Goal: Information Seeking & Learning: Understand process/instructions

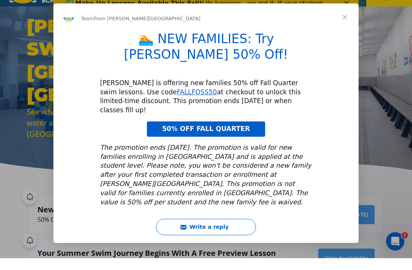
scroll to position [12, 0]
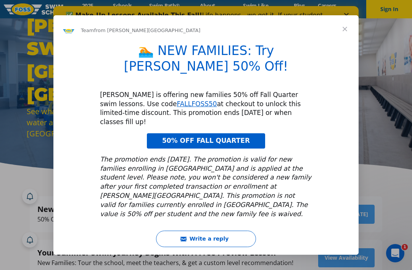
click at [347, 40] on span "Close" at bounding box center [344, 28] width 27 height 27
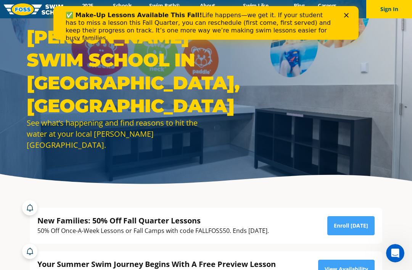
scroll to position [0, 0]
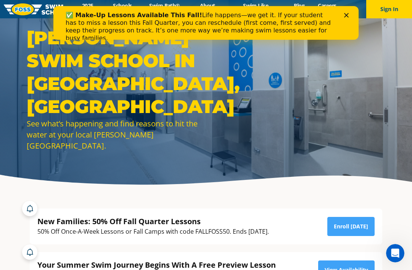
click at [350, 17] on div "Close" at bounding box center [348, 15] width 8 height 5
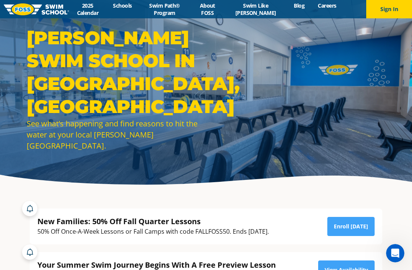
click at [273, 11] on link "Swim Like [PERSON_NAME]" at bounding box center [255, 9] width 63 height 15
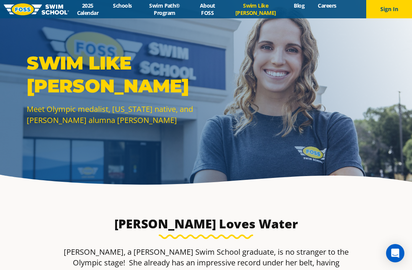
click at [179, 13] on link "Swim Path® Program" at bounding box center [165, 9] width 52 height 15
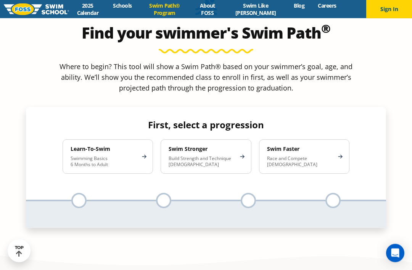
scroll to position [709, 0]
click at [71, 155] on p "Swimming Basics 6 Months to Adult" at bounding box center [104, 161] width 67 height 12
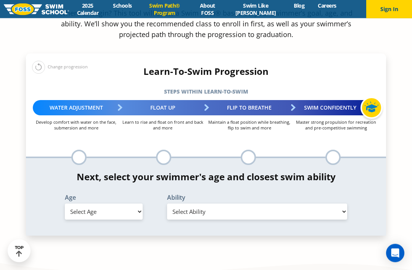
scroll to position [764, 0]
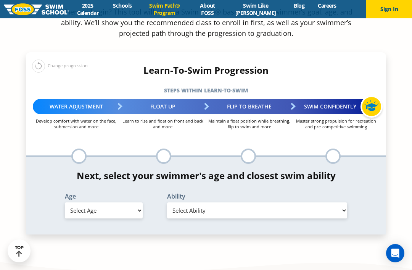
click at [301, 202] on select "Select Ability" at bounding box center [257, 210] width 180 height 16
click at [347, 202] on select "Select Ability" at bounding box center [257, 210] width 180 height 16
click at [129, 202] on select "Select Age [DEMOGRAPHIC_DATA] months - 1 year 1 year 2 years 3 years 4 years 5 …" at bounding box center [104, 210] width 78 height 16
select select "adult-18-years-"
click at [282, 202] on select "Select Ability First in-water experience When in the water reliant on a life ja…" at bounding box center [257, 210] width 180 height 16
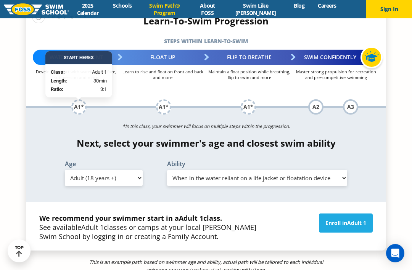
scroll to position [813, 0]
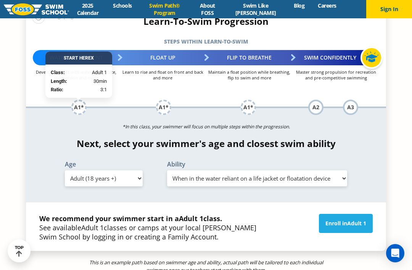
click at [391, 238] on section "Find your swimmer's Swim Path ® Where to begin? This tool will show a Swim Path…" at bounding box center [206, 106] width 412 height 484
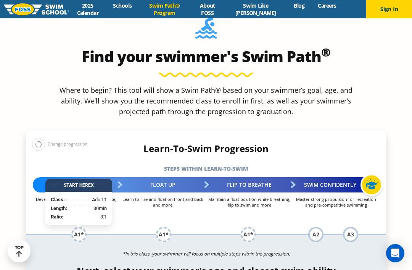
scroll to position [685, 0]
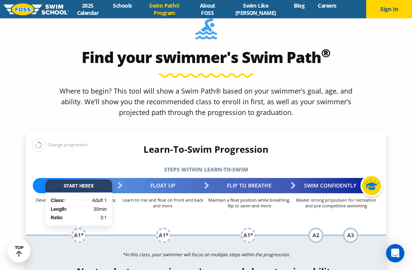
click at [24, 144] on div "Learn-To-Swim Progression Steps within Learn-to-Swim More about the Learn-To-Sw…" at bounding box center [206, 161] width 368 height 34
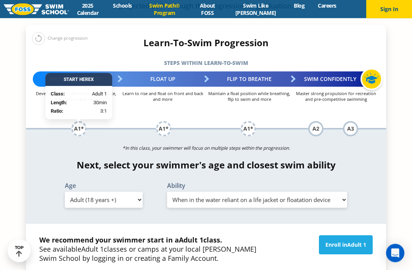
scroll to position [779, 0]
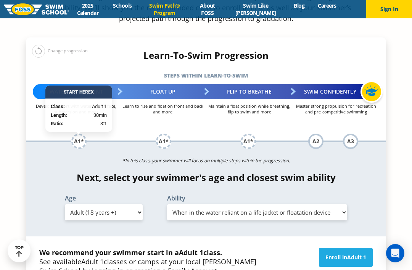
click at [332, 204] on select "Select Ability First in-water experience When in the water reliant on a life ja…" at bounding box center [257, 212] width 180 height 16
click at [382, 172] on div "Next, select your swimmer's age and closest swim ability Age Select Age [DEMOGR…" at bounding box center [206, 197] width 360 height 51
click at [285, 204] on select "Select Ability First in-water experience When in the water reliant on a life ja…" at bounding box center [257, 212] width 180 height 16
select select "adult-18-years--swims-front-crawl-and-backstroke-for-25-ft-with-a-flip-from-sto…"
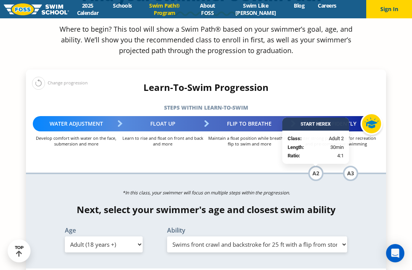
scroll to position [746, 0]
click at [391, 155] on section "Find your swimmer's Swim Path ® Where to begin? This tool will show a Swim Path…" at bounding box center [206, 172] width 412 height 484
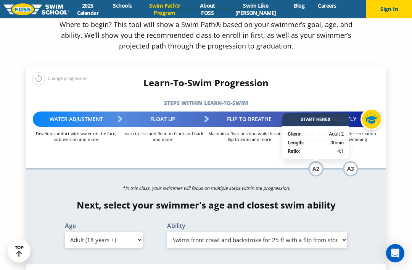
scroll to position [752, 0]
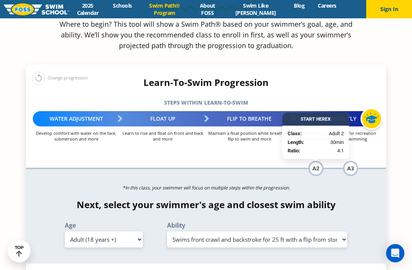
click at [328, 231] on select "Select Ability First in-water experience When in the water reliant on a life ja…" at bounding box center [257, 239] width 180 height 16
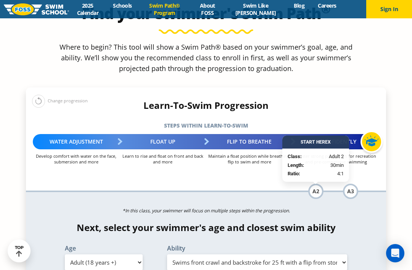
scroll to position [725, 0]
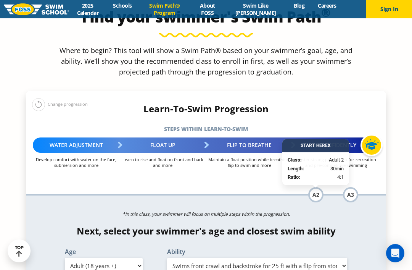
click at [269, 187] on div "Flip to Breathe Maintain a float position while breathing, flip to swim and more" at bounding box center [248, 194] width 85 height 15
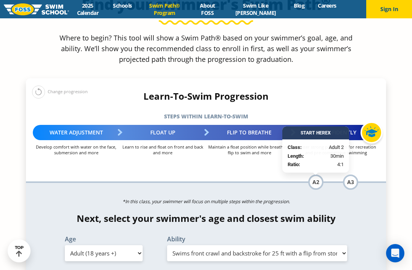
scroll to position [738, 0]
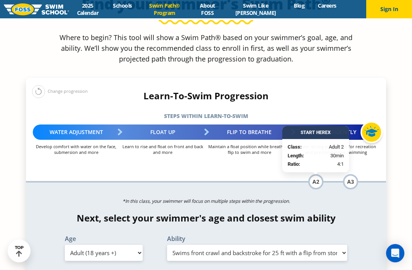
click at [390, 66] on section "Find your swimmer's Swim Path ® Where to begin? This tool will show a Swim Path…" at bounding box center [206, 180] width 412 height 484
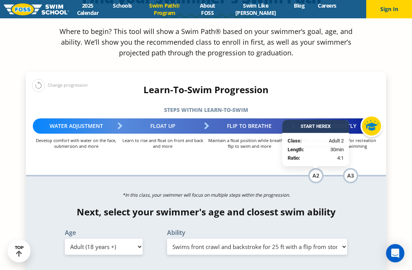
scroll to position [743, 0]
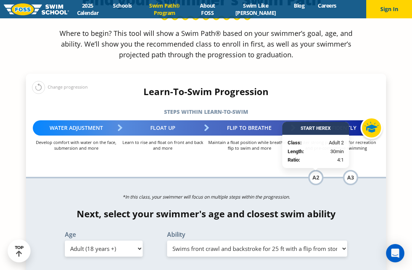
click at [372, 208] on div "Next, select your swimmer's age and closest swim ability Age Select Age [DEMOGR…" at bounding box center [206, 233] width 360 height 51
click at [388, 120] on div "Find your swimmer's Swim Path ® Where to begin? This tool will show a Swim Path…" at bounding box center [206, 169] width 368 height 424
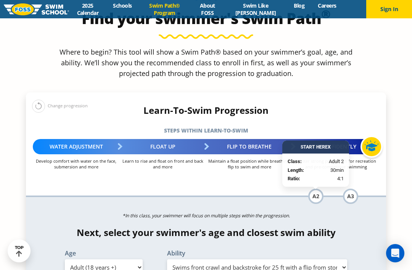
click at [351, 105] on h4 "Learn-To-Swim Progression" at bounding box center [206, 110] width 360 height 11
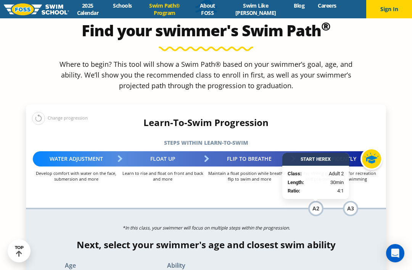
scroll to position [711, 0]
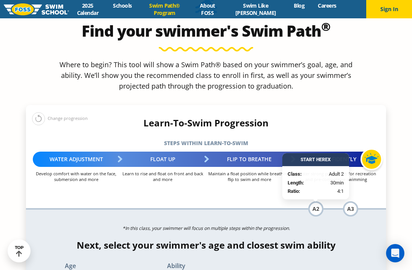
click at [313, 201] on div "A2" at bounding box center [315, 208] width 15 height 15
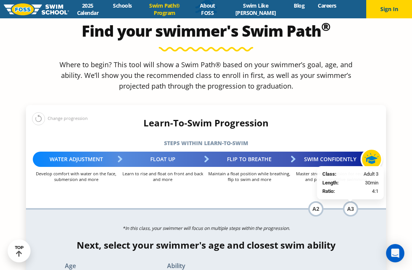
click at [358, 201] on div "A3" at bounding box center [350, 208] width 15 height 15
click at [360, 201] on ul "A2 Class: Adult 2 Length: 30min Ratio: 4:1 A3 Class: Adult 3 Length: 30min Rati…" at bounding box center [333, 208] width 85 height 15
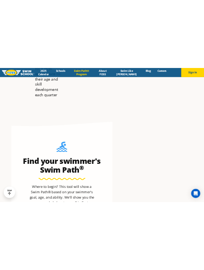
scroll to position [517, 0]
